Goal: Task Accomplishment & Management: Use online tool/utility

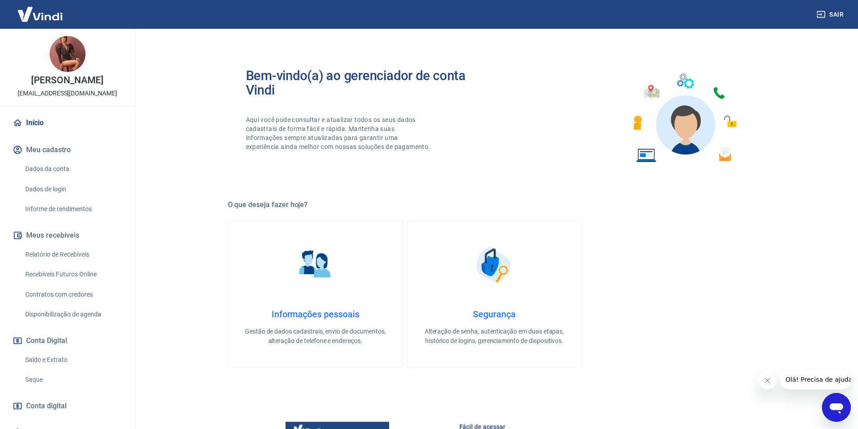
click at [75, 284] on link "Recebíveis Futuros Online" at bounding box center [73, 274] width 102 height 18
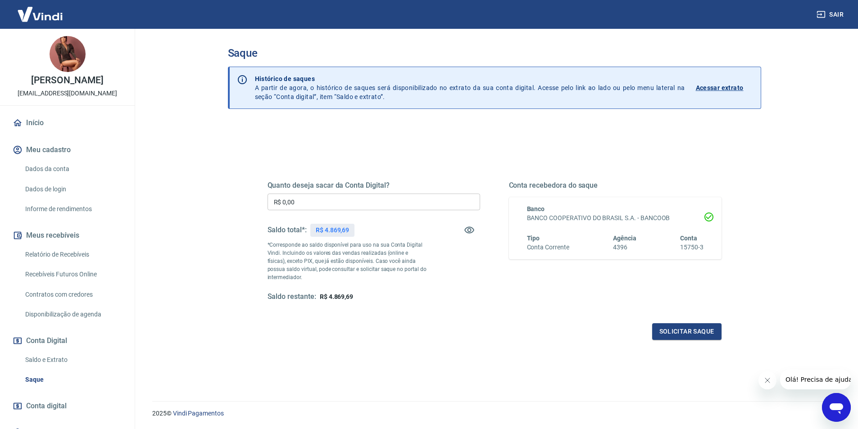
click at [343, 195] on input "R$ 0,00" at bounding box center [374, 202] width 213 height 17
type input "R$ 4.800,00"
click at [694, 330] on button "Solicitar saque" at bounding box center [686, 331] width 69 height 17
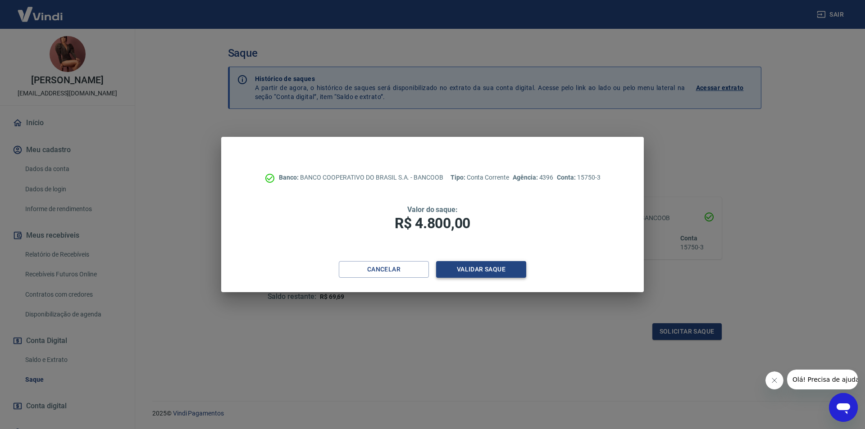
click at [469, 265] on button "Validar saque" at bounding box center [481, 269] width 90 height 17
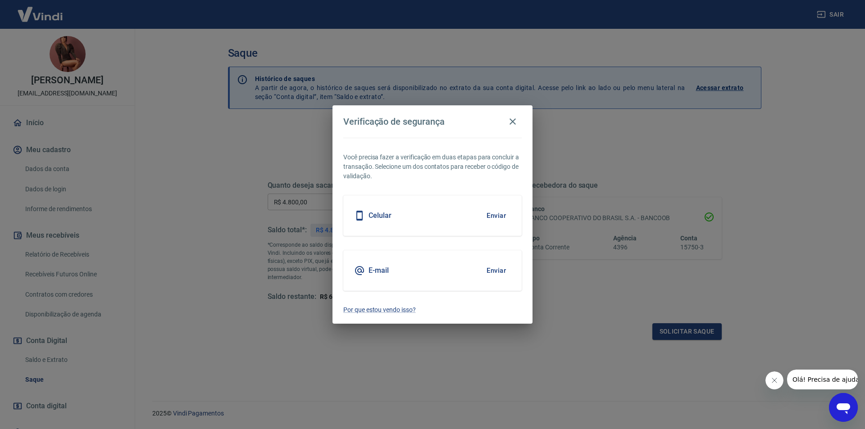
click at [501, 270] on button "Enviar" at bounding box center [496, 270] width 29 height 19
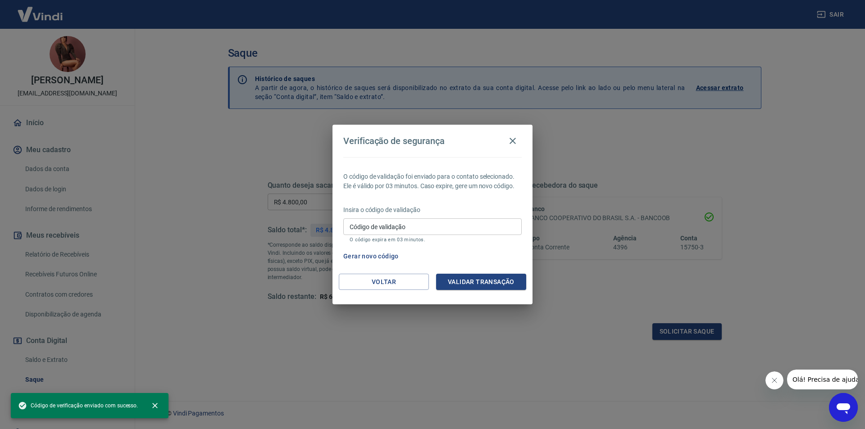
click at [414, 226] on input "Código de validação" at bounding box center [432, 226] width 178 height 17
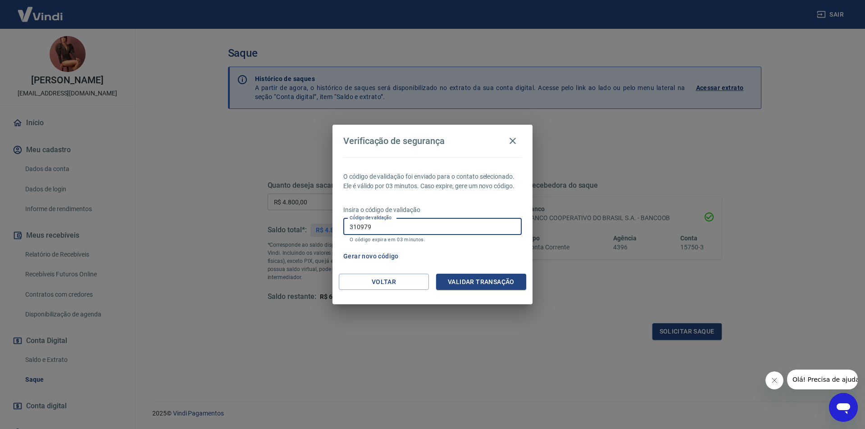
type input "310979"
click at [497, 273] on div "O código de validação foi enviado para o contato selecionado. Ele é válido por …" at bounding box center [432, 215] width 200 height 117
click at [496, 282] on button "Validar transação" at bounding box center [481, 282] width 90 height 17
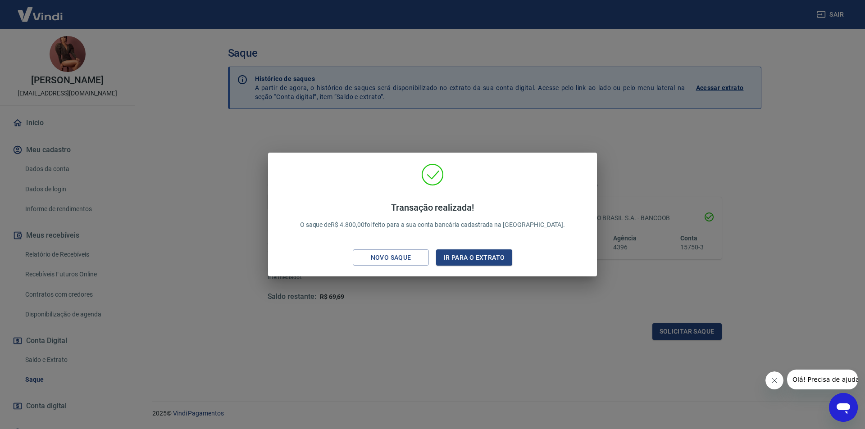
click at [463, 362] on div "Transação realizada! O saque de R$ 4.800,00 foi feito para a sua conta bancária…" at bounding box center [432, 214] width 865 height 429
